Goal: Transaction & Acquisition: Purchase product/service

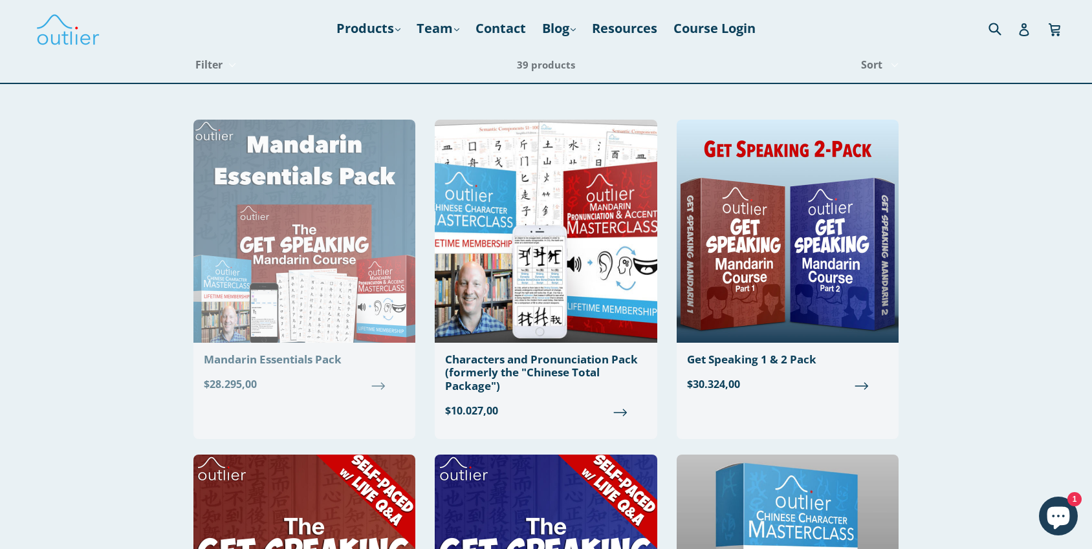
click at [339, 388] on span "$28.295,00" at bounding box center [304, 384] width 201 height 16
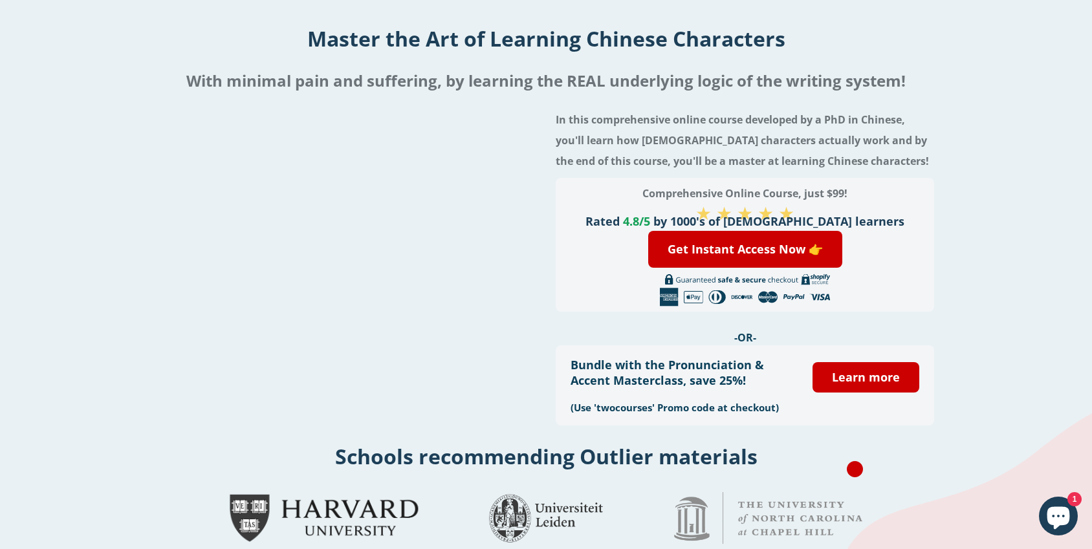
scroll to position [107, 0]
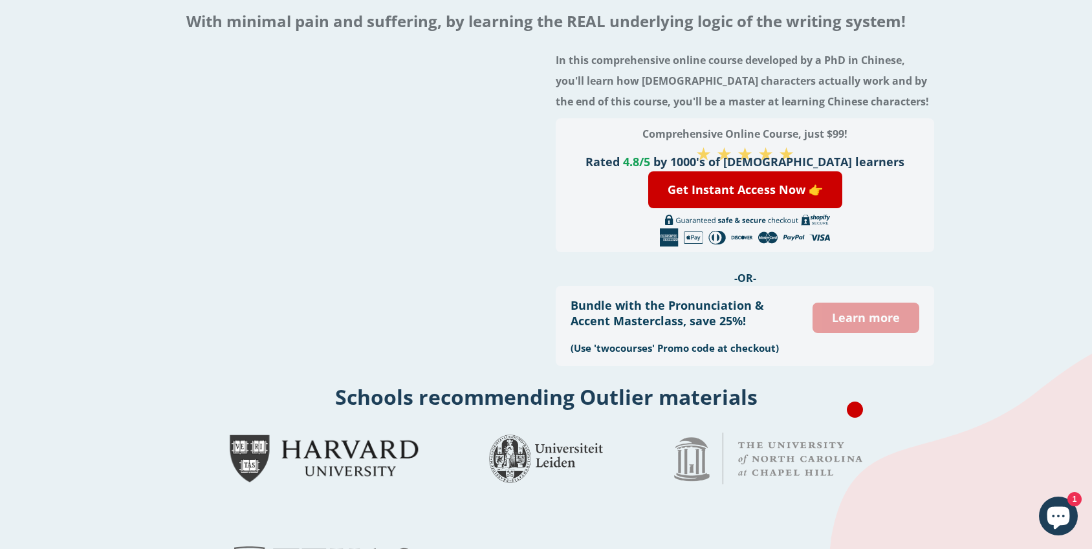
click at [885, 311] on link "Learn more" at bounding box center [865, 318] width 106 height 30
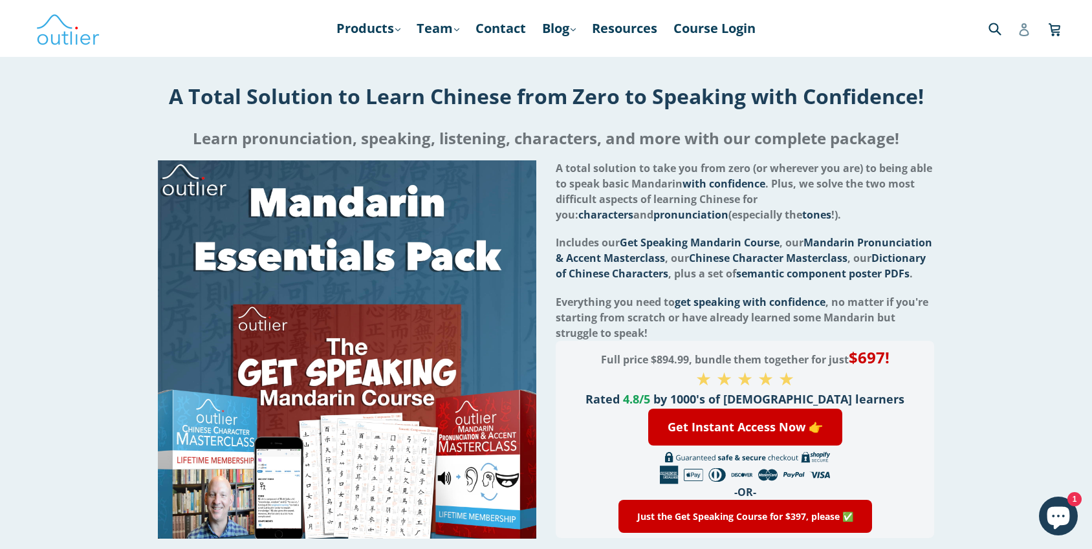
click at [1026, 28] on icon at bounding box center [1023, 29] width 13 height 13
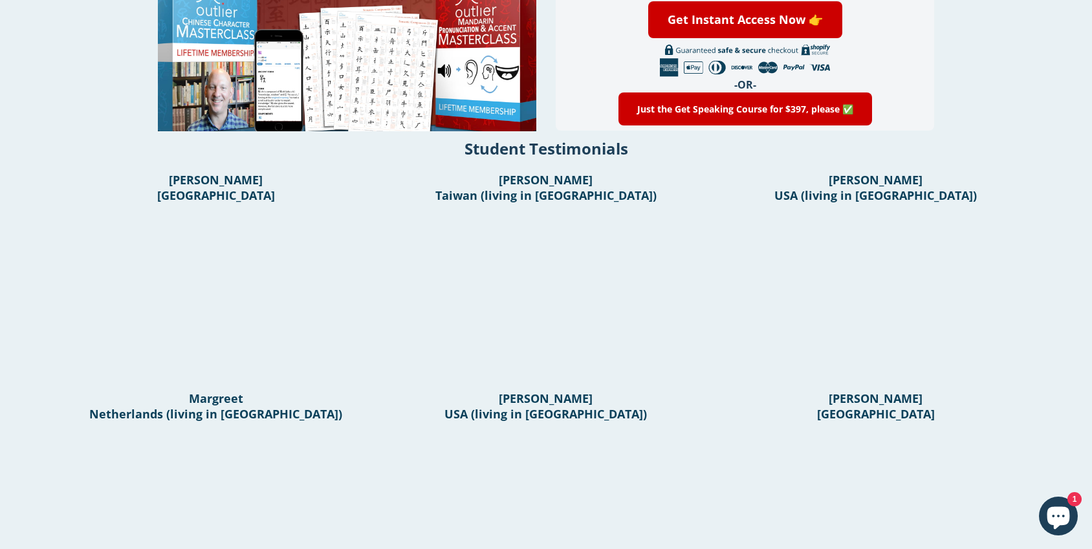
scroll to position [685, 0]
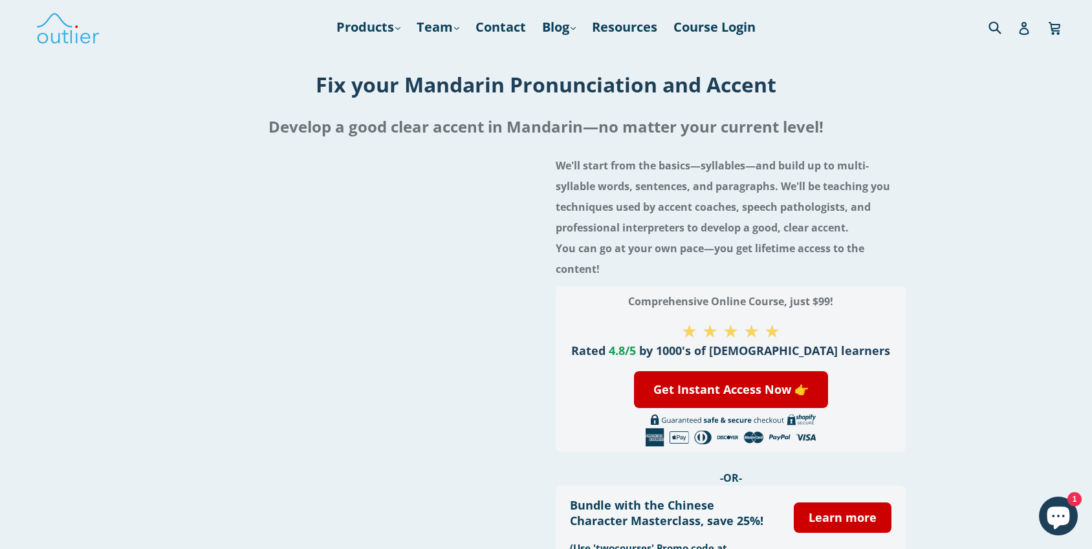
scroll to position [239, 0]
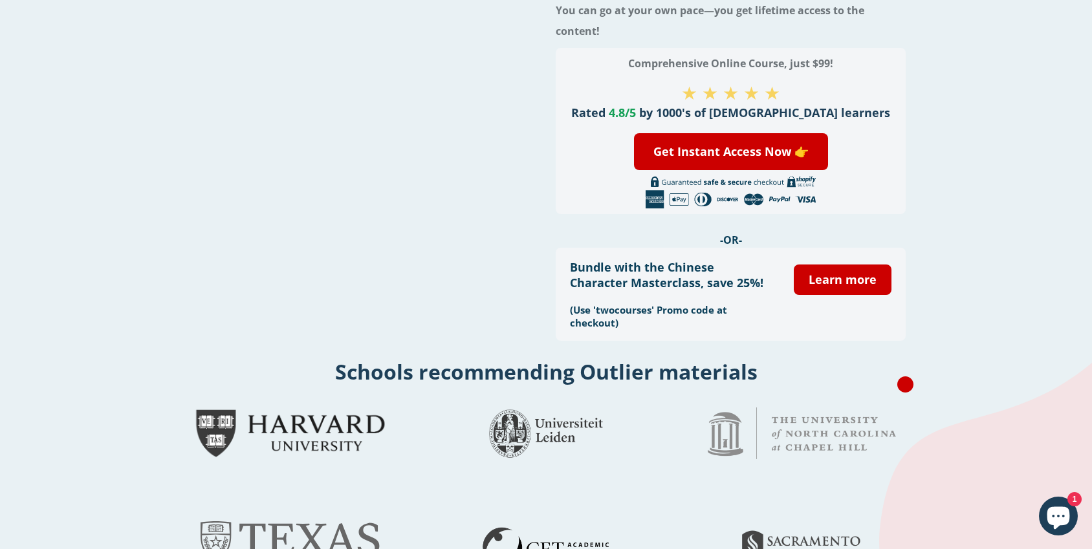
click at [609, 311] on h3 "(Use 'twocourses' Promo code at checkout)" at bounding box center [672, 316] width 205 height 26
copy h3 "twocourses"
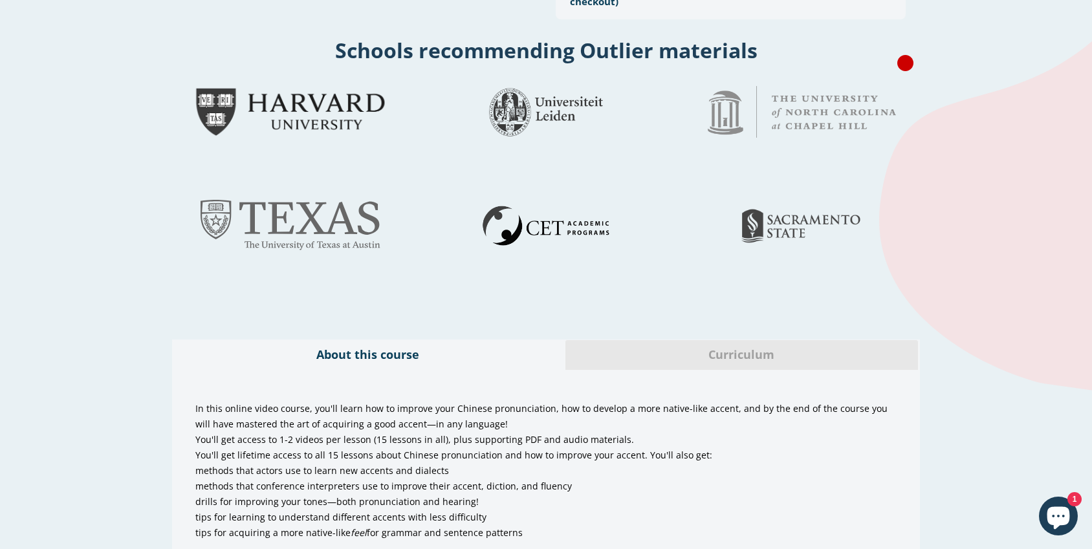
scroll to position [695, 0]
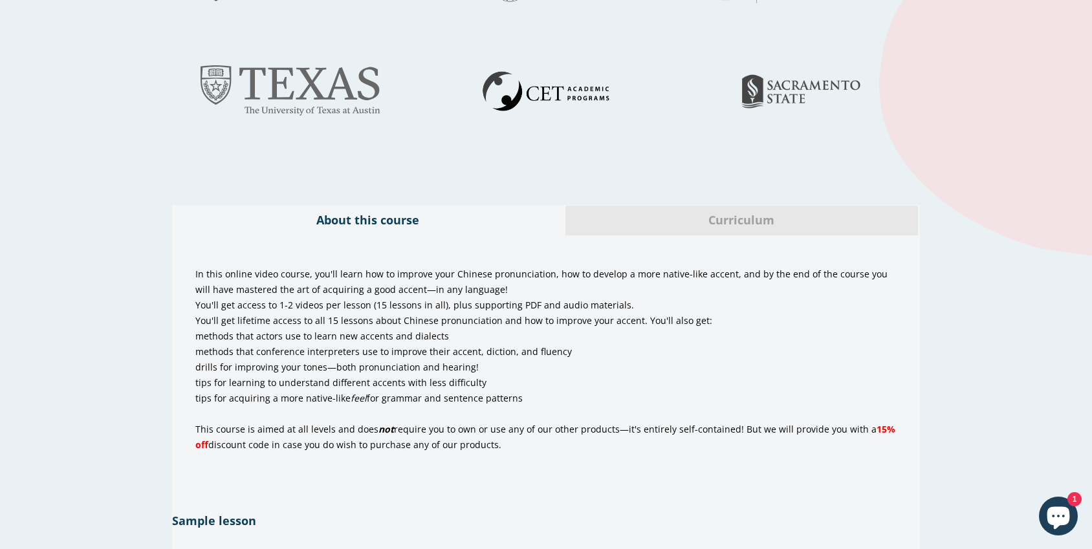
click at [671, 228] on span "Curriculum" at bounding box center [742, 220] width 334 height 17
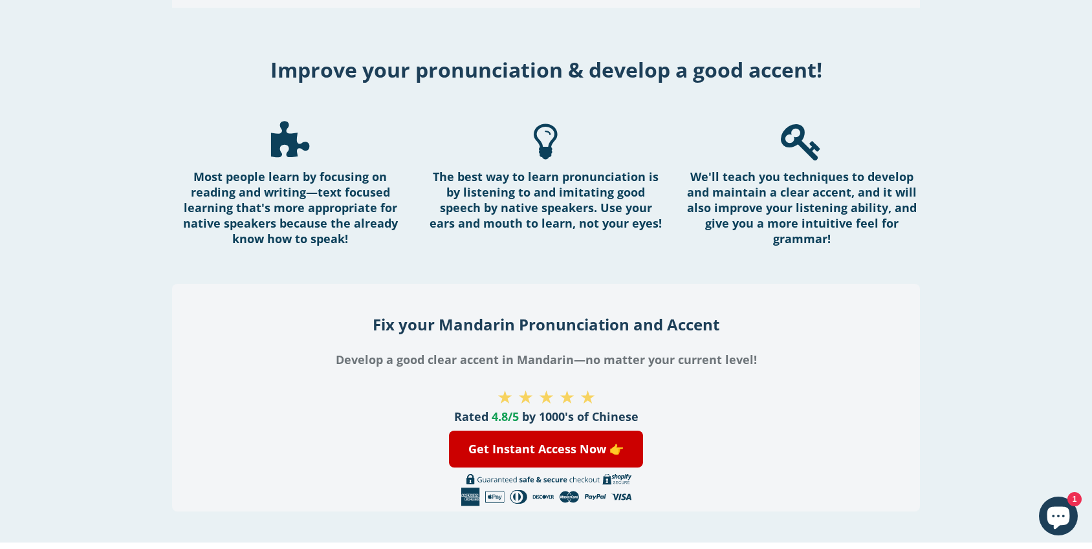
scroll to position [1366, 0]
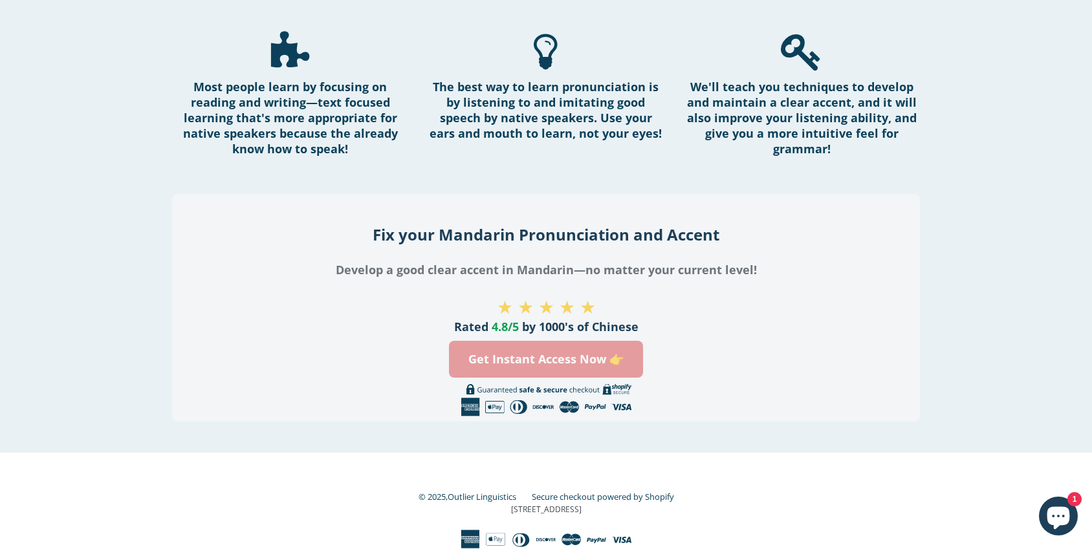
click at [543, 361] on link "Get Instant Access Now 👉" at bounding box center [546, 359] width 194 height 37
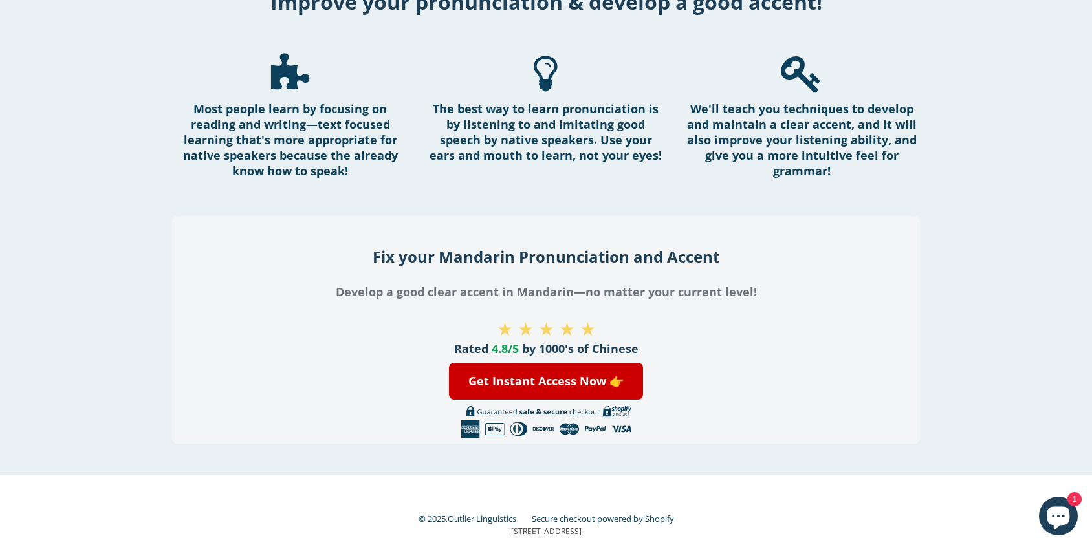
scroll to position [1338, 0]
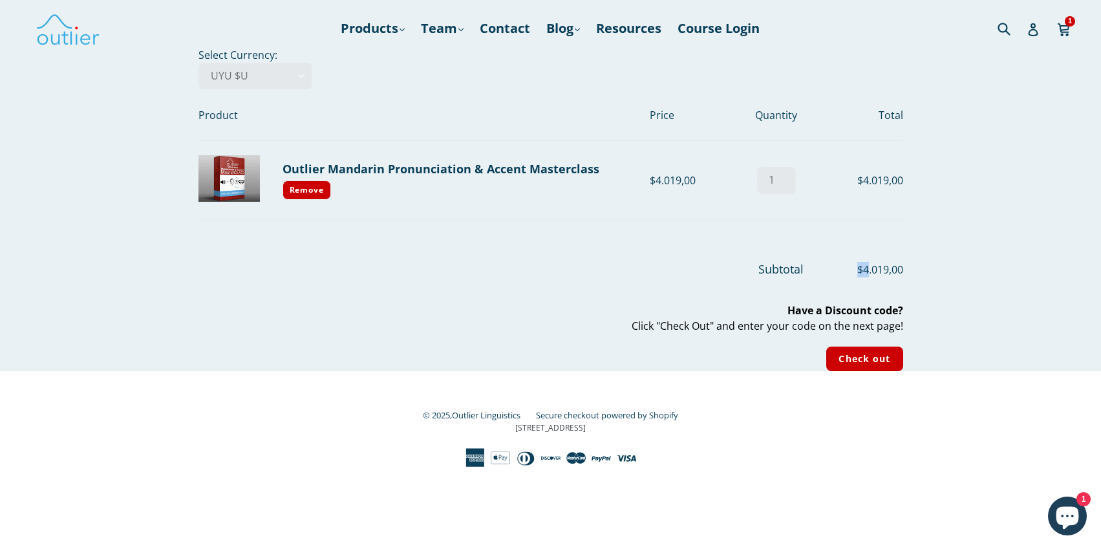
drag, startPoint x: 854, startPoint y: 268, endPoint x: 865, endPoint y: 268, distance: 11.0
click at [865, 268] on span "$4.019,00" at bounding box center [854, 270] width 97 height 16
click at [854, 360] on input "Check out" at bounding box center [864, 359] width 76 height 25
click at [250, 76] on select "AED د.إ AFN ؋ ALL L AMD դր. ANG ƒ AUD $ AWG ƒ AZN ₼ BAM КМ BBD $ BDT ৳ BGN лв. …" at bounding box center [256, 76] width 114 height 27
click at [317, 173] on link "Outlier Mandarin Pronunciation & Accent Masterclass" at bounding box center [441, 169] width 317 height 16
